Goal: Information Seeking & Learning: Learn about a topic

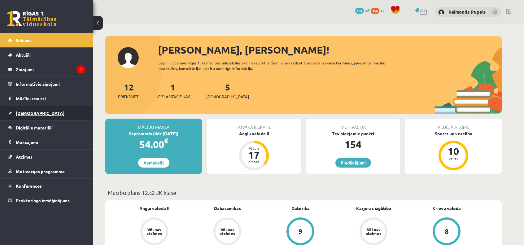
click at [31, 115] on span "[DEMOGRAPHIC_DATA]" at bounding box center [40, 113] width 49 height 6
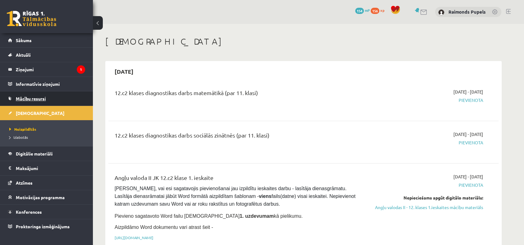
click at [30, 101] on link "Mācību resursi" at bounding box center [46, 98] width 77 height 14
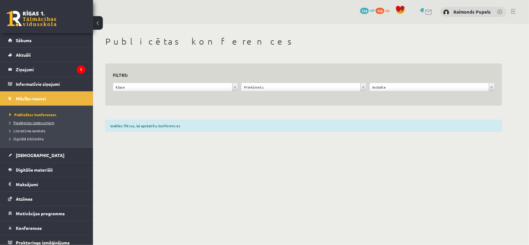
click at [32, 124] on span "Pieslēgties Uzdevumiem" at bounding box center [31, 122] width 45 height 5
click at [33, 170] on span "Digitālie materiāli" at bounding box center [34, 170] width 37 height 6
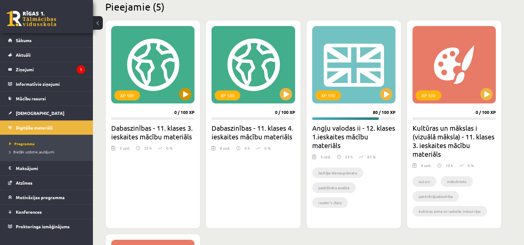
scroll to position [155, 0]
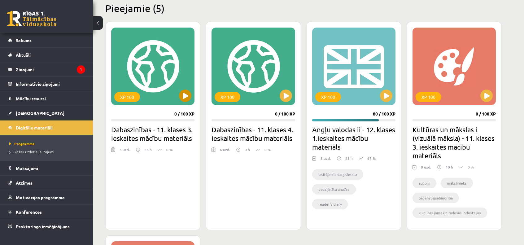
click at [157, 71] on div "XP 100" at bounding box center [152, 66] width 83 height 77
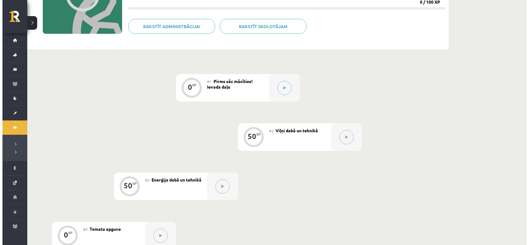
scroll to position [93, 0]
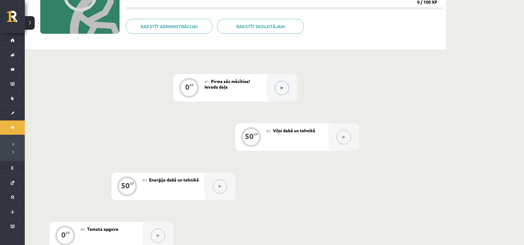
click at [283, 87] on icon at bounding box center [282, 88] width 3 height 4
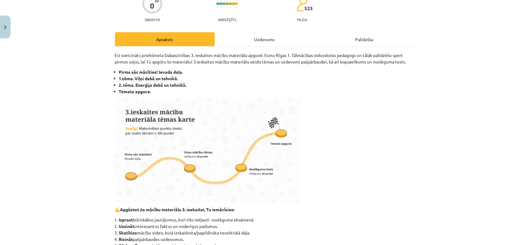
scroll to position [31, 0]
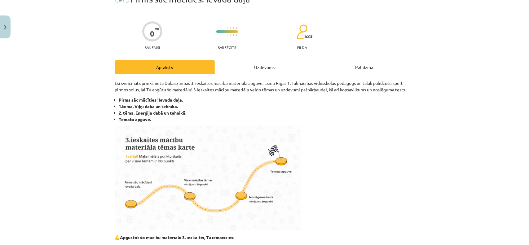
click at [260, 61] on div "Uzdevums" at bounding box center [265, 67] width 100 height 14
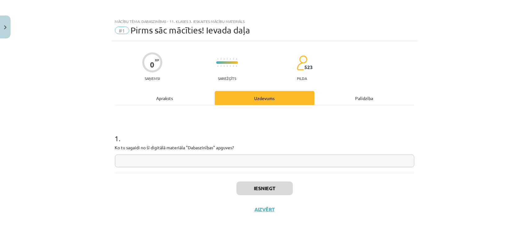
scroll to position [0, 0]
